Goal: Task Accomplishment & Management: Manage account settings

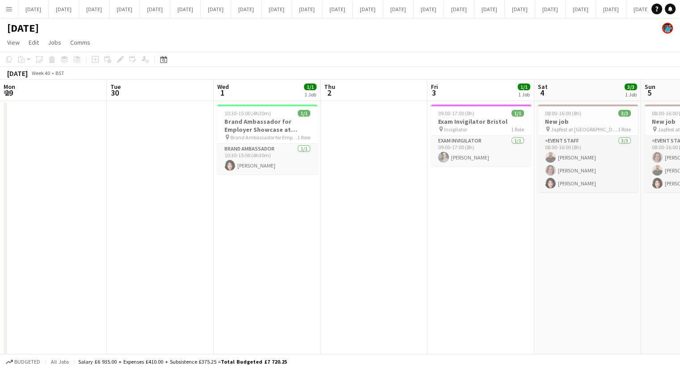
scroll to position [0, 195]
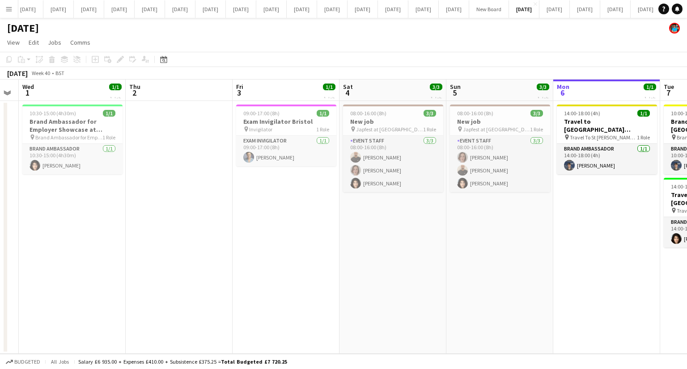
click at [279, 233] on app-date-cell "09:00-17:00 (8h) 1/1 Exam Invigilator Bristol pin Invigilator 1 Role Exam Invig…" at bounding box center [286, 227] width 107 height 253
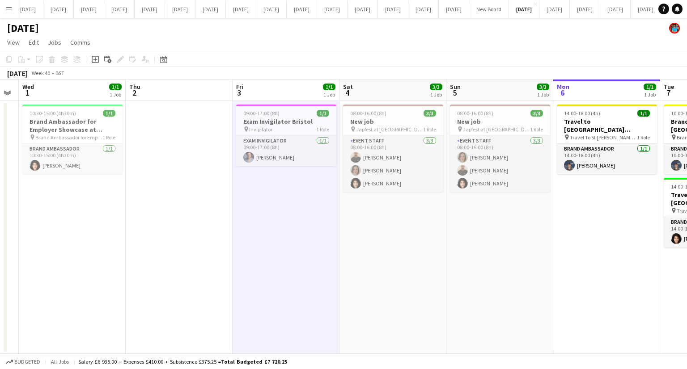
click at [279, 233] on app-date-cell "09:00-17:00 (8h) 1/1 Exam Invigilator Bristol pin Invigilator 1 Role Exam Invig…" at bounding box center [286, 227] width 107 height 253
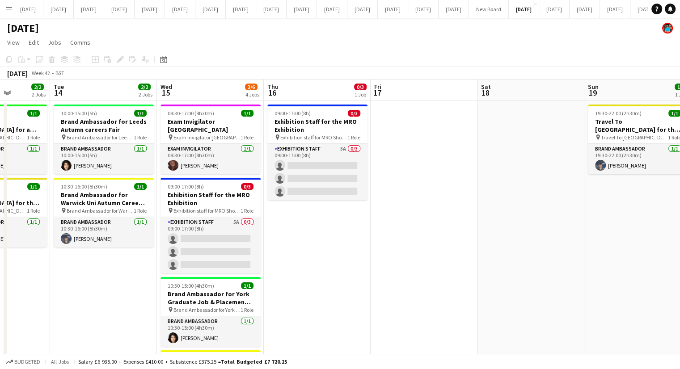
scroll to position [0, 379]
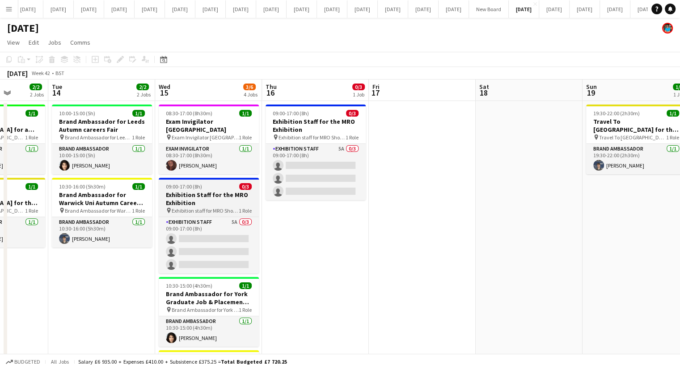
click at [216, 193] on h3 "Exhibition Staff for the MRO Exhibition" at bounding box center [209, 199] width 100 height 16
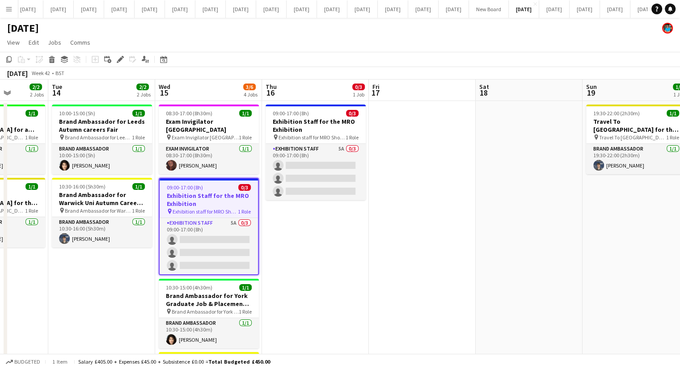
click at [220, 192] on h3 "Exhibition Staff for the MRO Exhibition" at bounding box center [209, 200] width 98 height 16
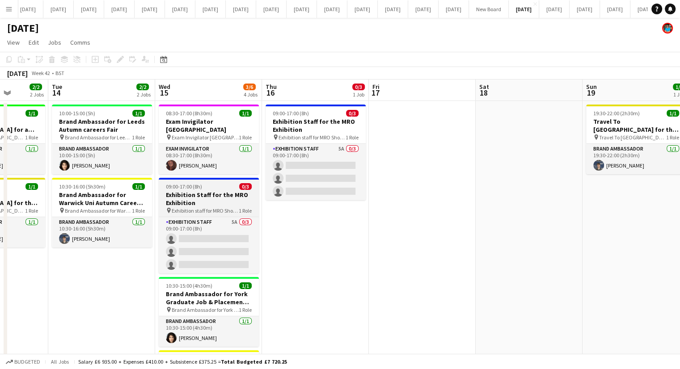
click at [217, 191] on h3 "Exhibition Staff for the MRO Exhibition" at bounding box center [209, 199] width 100 height 16
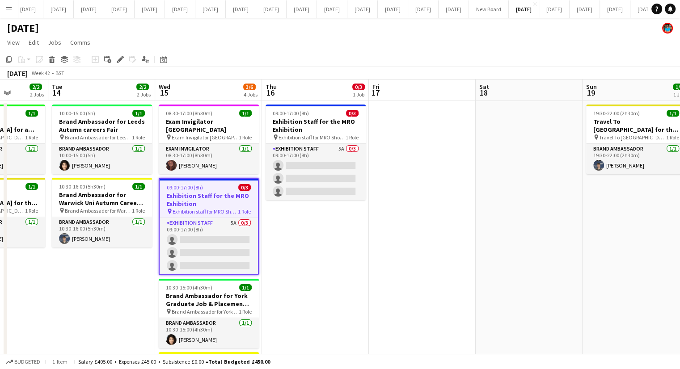
drag, startPoint x: 217, startPoint y: 231, endPoint x: 331, endPoint y: 260, distance: 118.0
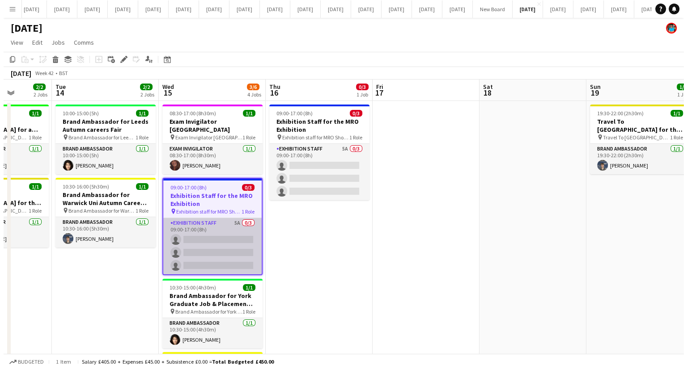
scroll to position [0, 379]
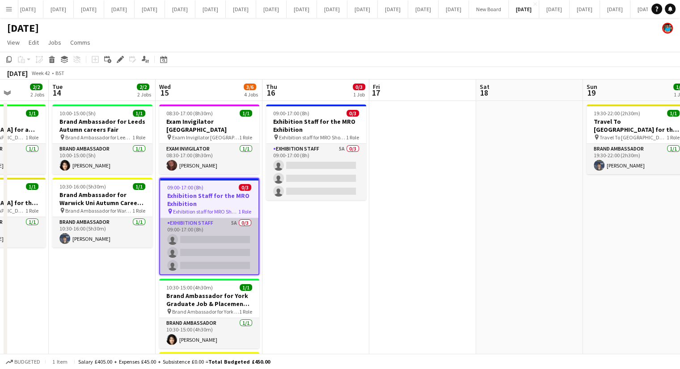
drag, startPoint x: 331, startPoint y: 260, endPoint x: 219, endPoint y: 220, distance: 119.4
click at [219, 220] on app-card-role "Exhibition Staff 5A 0/3 09:00-17:00 (8h) single-neutral-actions single-neutral-…" at bounding box center [209, 246] width 98 height 56
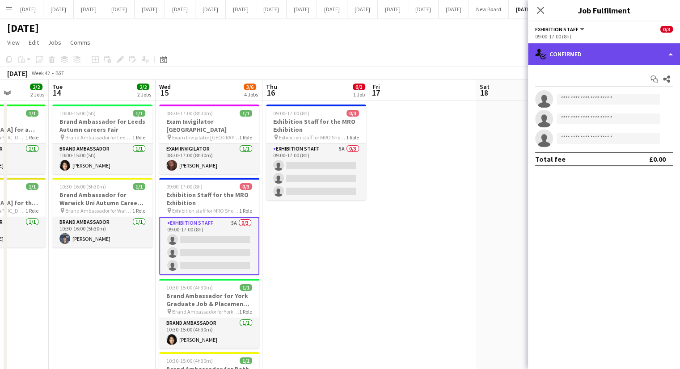
click at [671, 51] on div "single-neutral-actions-check-2 Confirmed" at bounding box center [604, 53] width 152 height 21
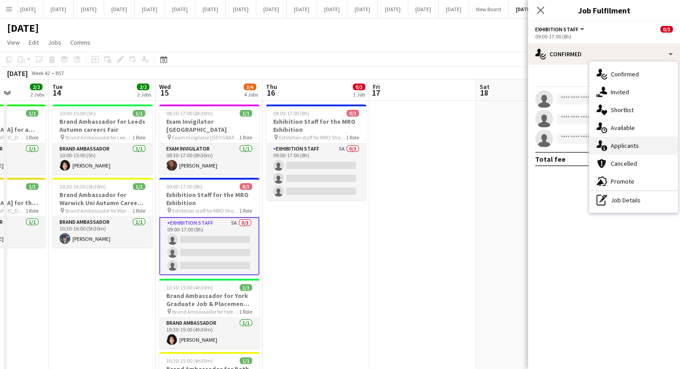
click at [618, 143] on span "Applicants" at bounding box center [625, 146] width 28 height 8
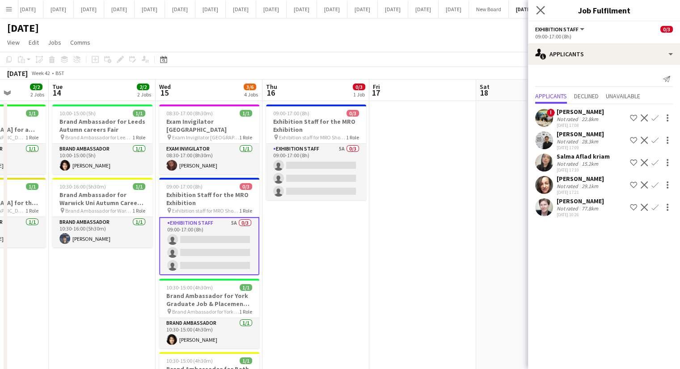
click at [534, 9] on app-icon "Close pop-in" at bounding box center [540, 10] width 13 height 13
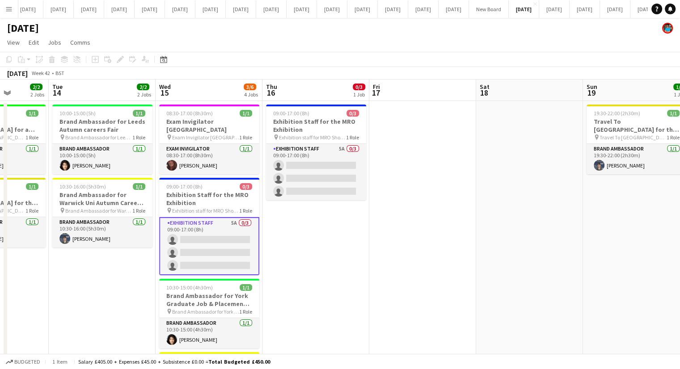
click at [470, 99] on app-board-header-date "Fri 17" at bounding box center [422, 90] width 107 height 21
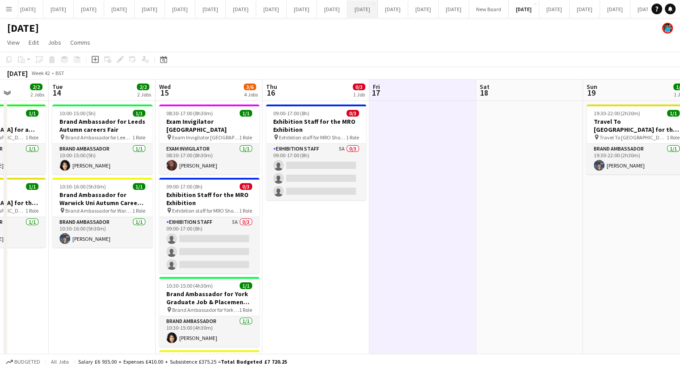
click at [378, 5] on button "[DATE] Close" at bounding box center [362, 8] width 30 height 17
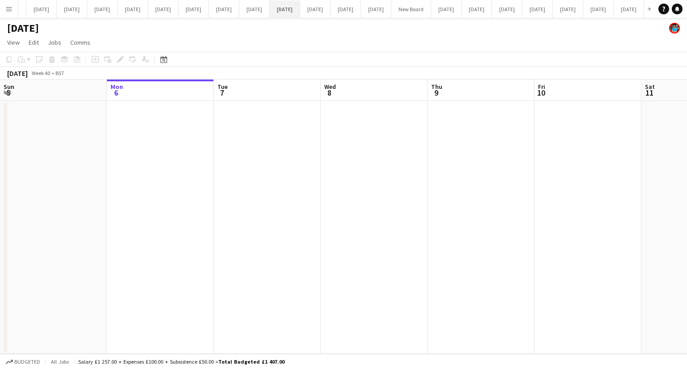
scroll to position [0, 673]
click at [583, 9] on button "[DATE] Close" at bounding box center [598, 8] width 30 height 17
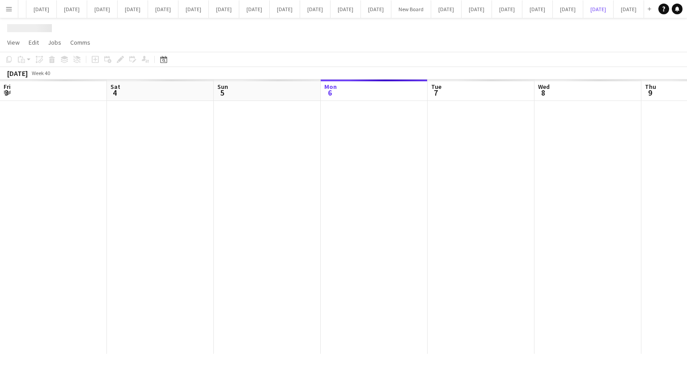
scroll to position [0, 214]
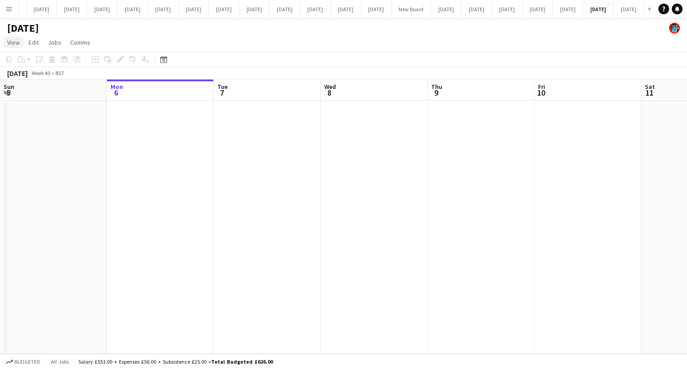
click at [10, 42] on span "View" at bounding box center [13, 42] width 13 height 8
click at [33, 121] on link "Date picker" at bounding box center [39, 126] width 71 height 19
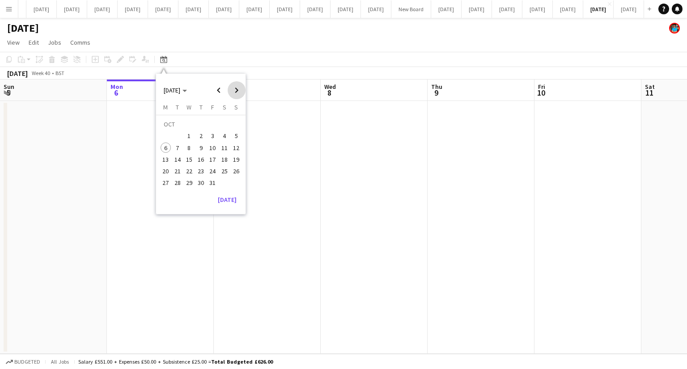
click at [236, 90] on span "Next month" at bounding box center [237, 90] width 18 height 18
click at [225, 125] on span "1" at bounding box center [224, 125] width 11 height 13
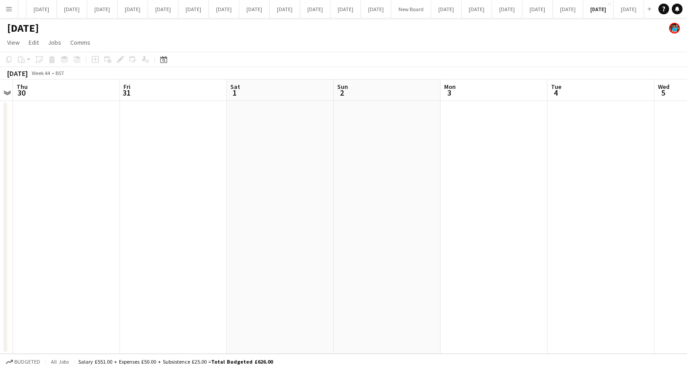
click at [259, 157] on app-date-cell at bounding box center [280, 227] width 107 height 253
